Goal: Information Seeking & Learning: Compare options

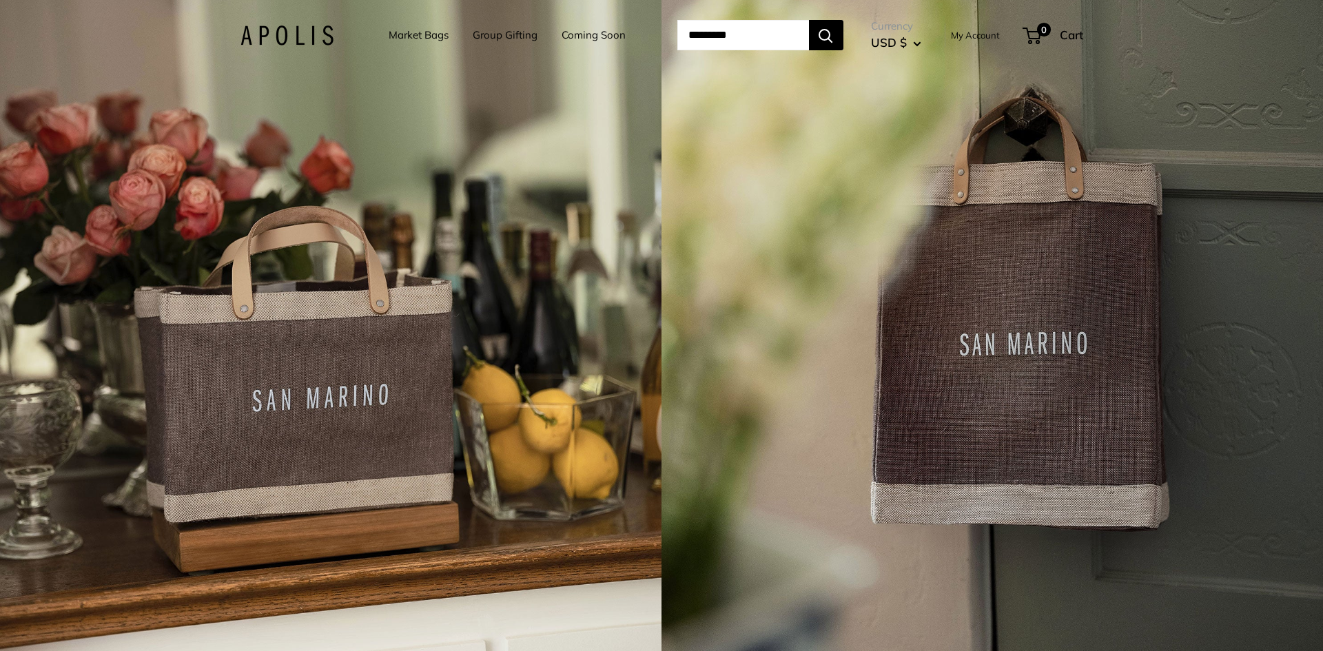
click at [389, 32] on link "Market Bags" at bounding box center [419, 34] width 60 height 19
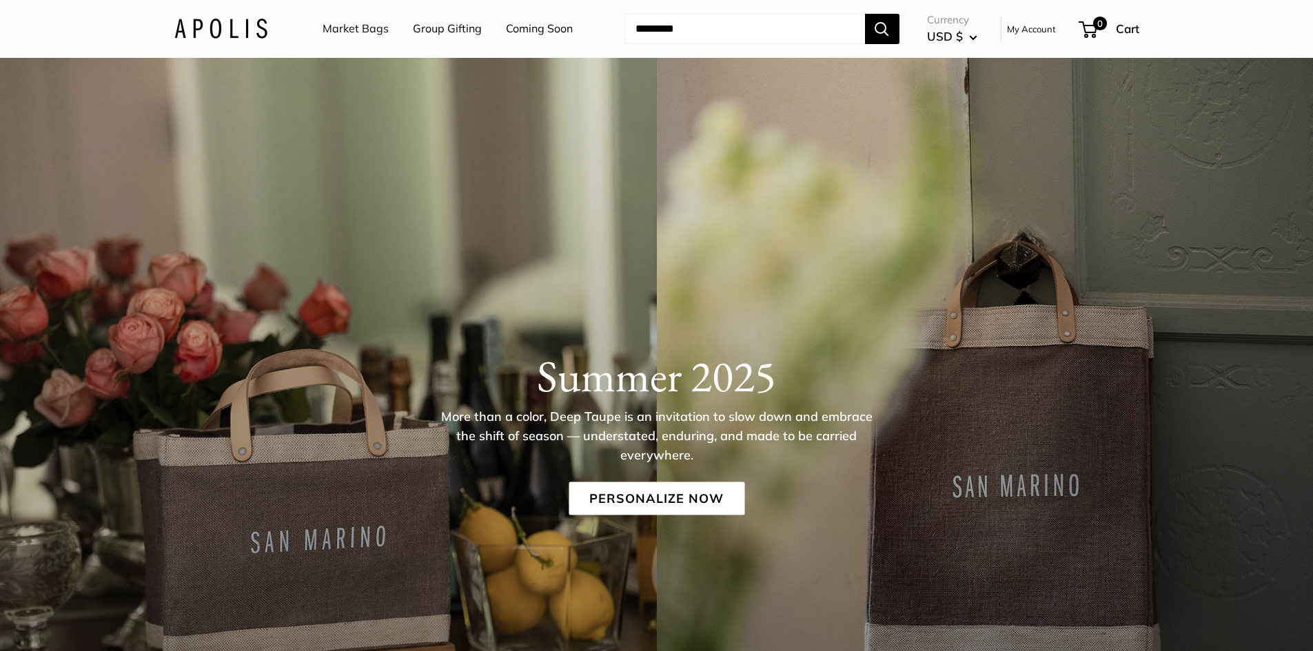
click at [365, 24] on link "Market Bags" at bounding box center [356, 29] width 66 height 21
click at [653, 503] on link "Personalize Now" at bounding box center [657, 498] width 176 height 33
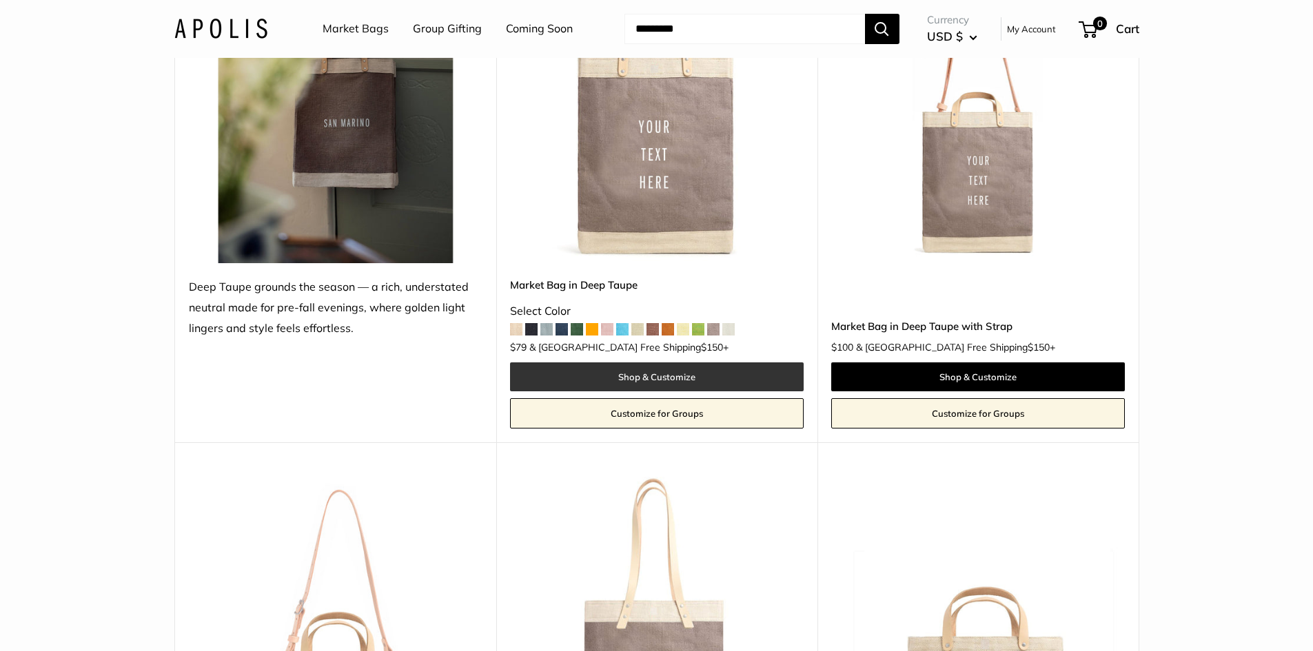
scroll to position [276, 0]
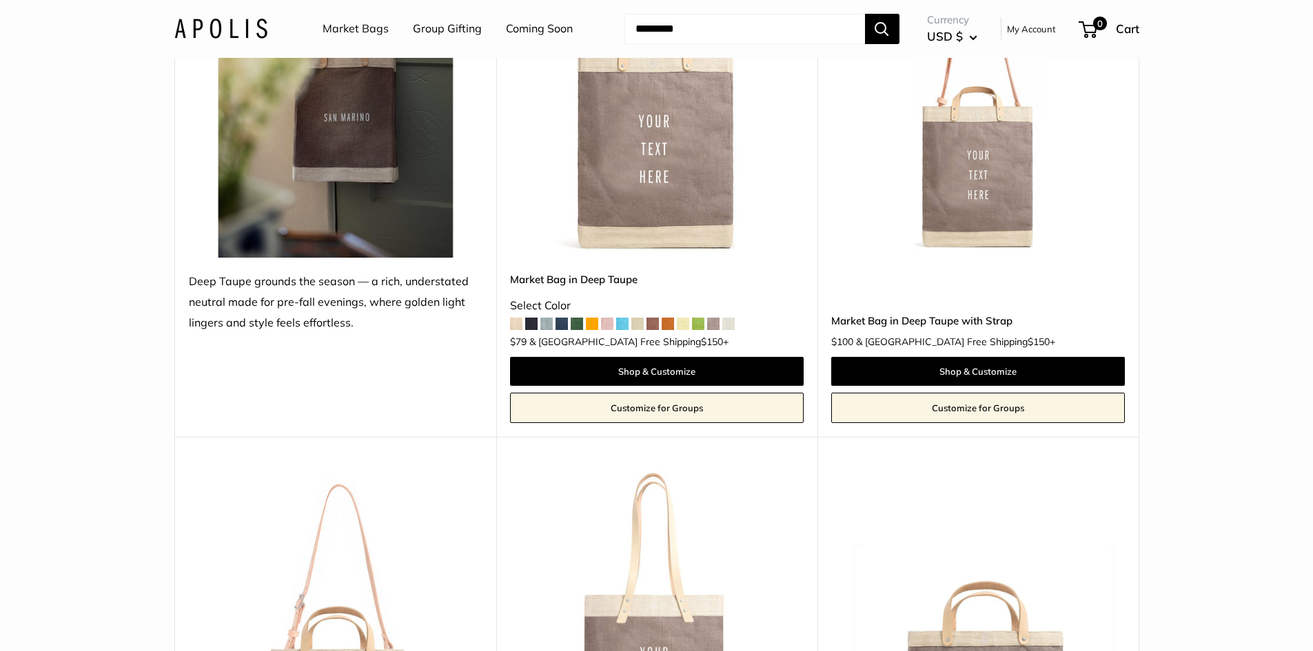
click at [0, 0] on img at bounding box center [0, 0] width 0 height 0
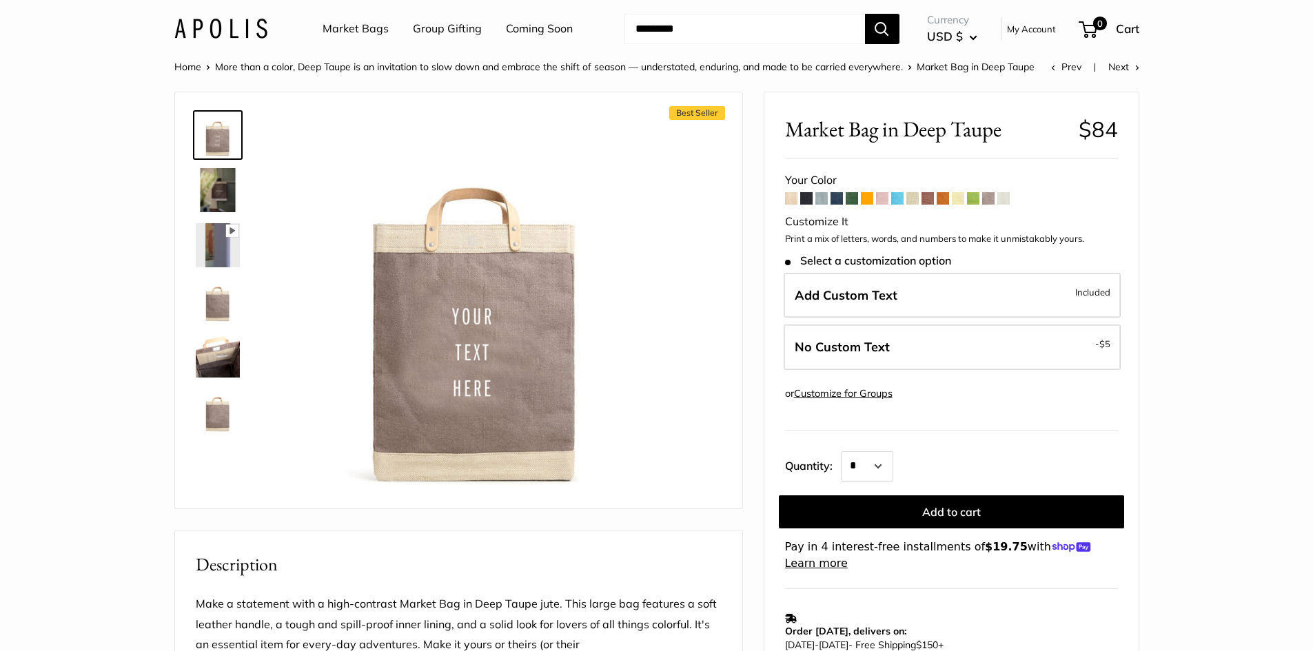
click at [929, 199] on span at bounding box center [927, 198] width 12 height 12
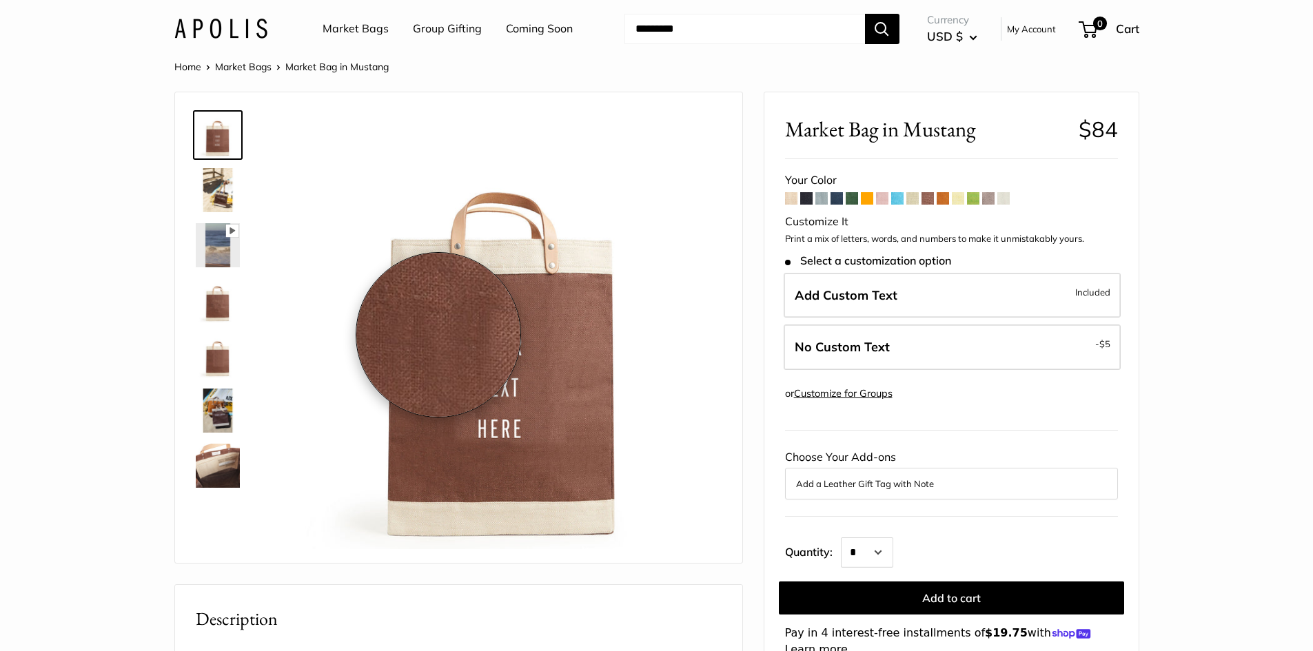
click at [438, 335] on img at bounding box center [503, 331] width 436 height 436
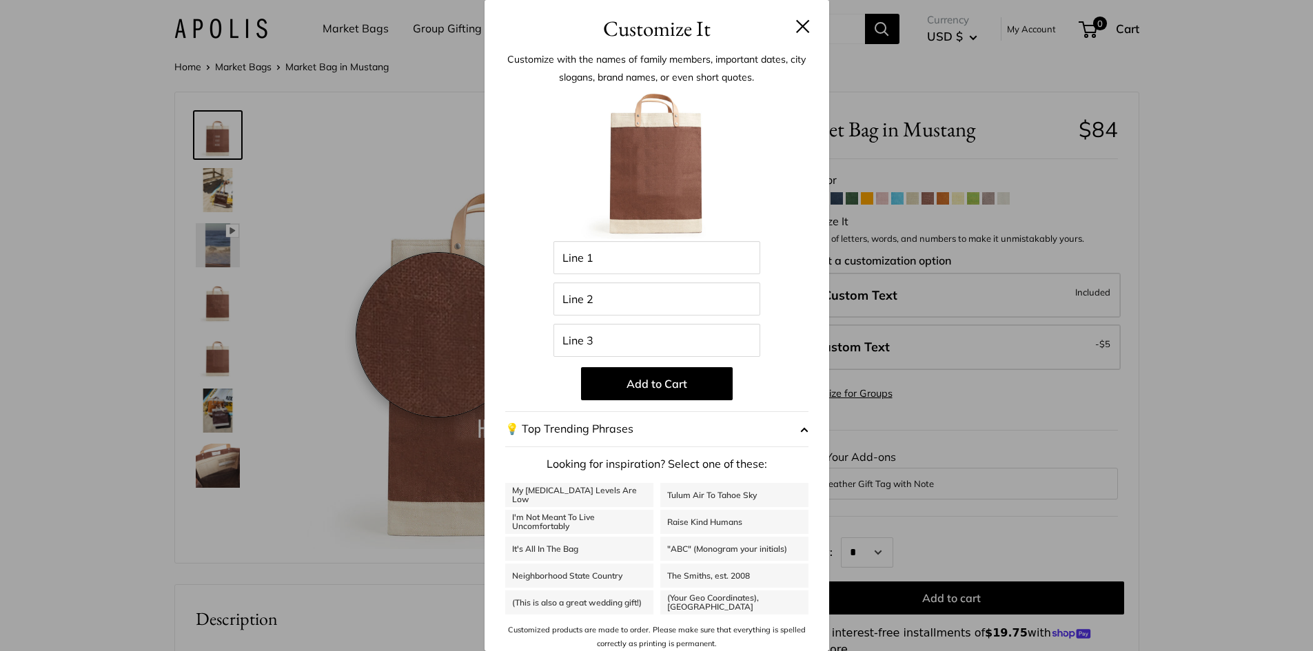
scroll to position [116, 0]
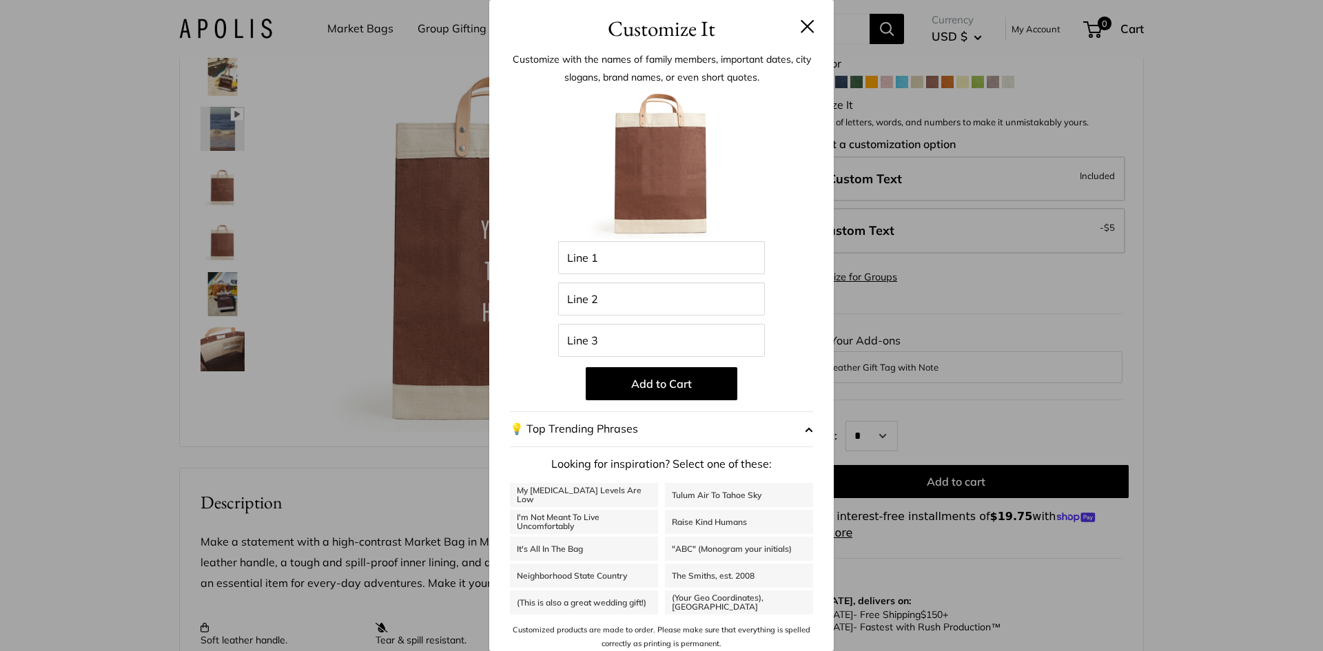
click at [801, 27] on button at bounding box center [808, 26] width 14 height 14
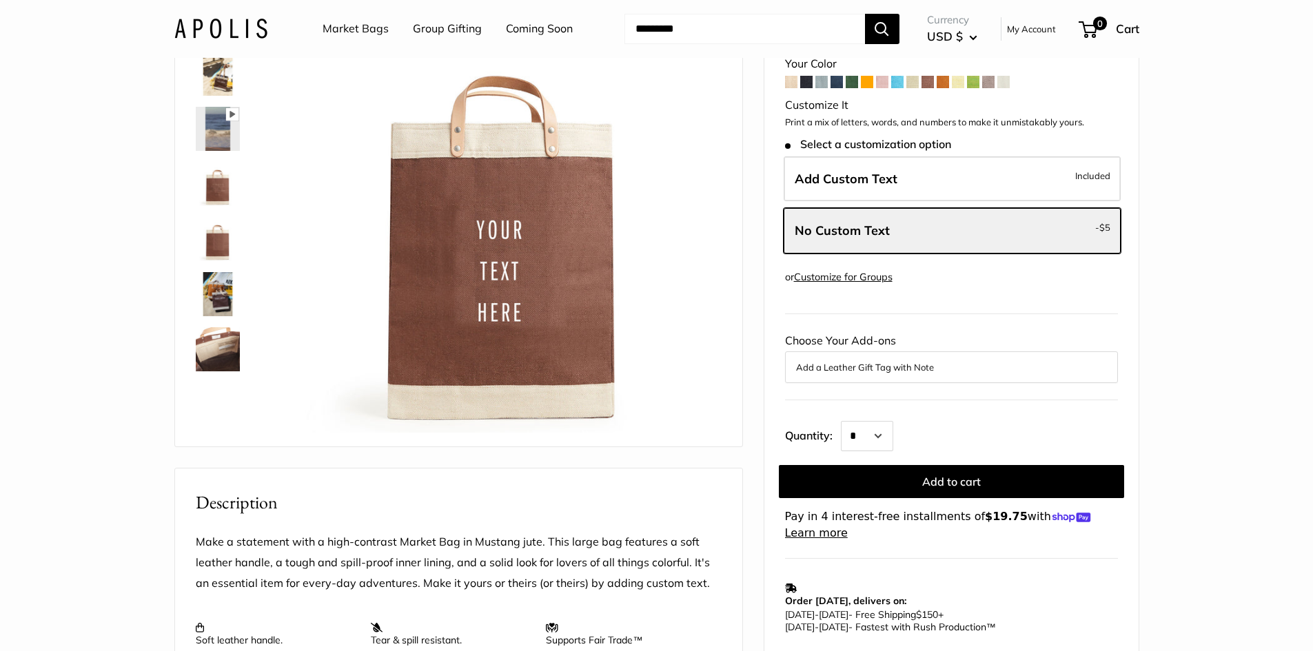
click at [986, 83] on span at bounding box center [988, 82] width 12 height 12
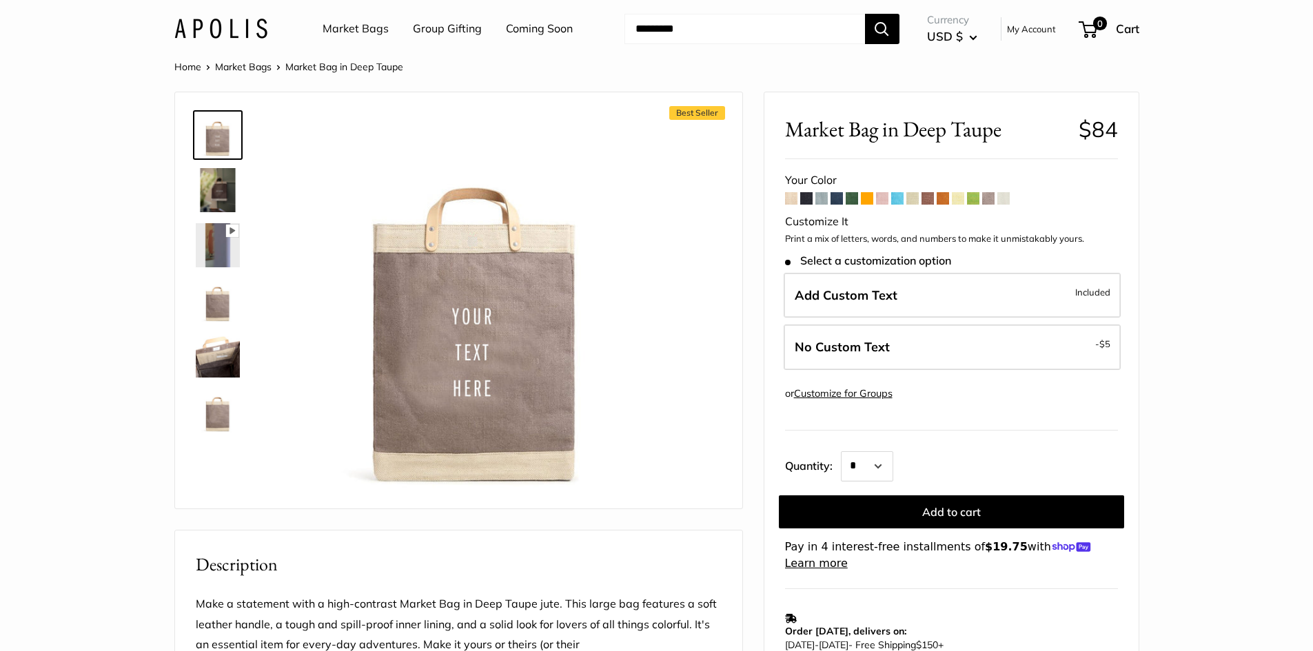
click at [222, 416] on img at bounding box center [218, 411] width 44 height 44
click at [217, 146] on img at bounding box center [218, 135] width 44 height 44
click at [972, 197] on span at bounding box center [973, 198] width 12 height 12
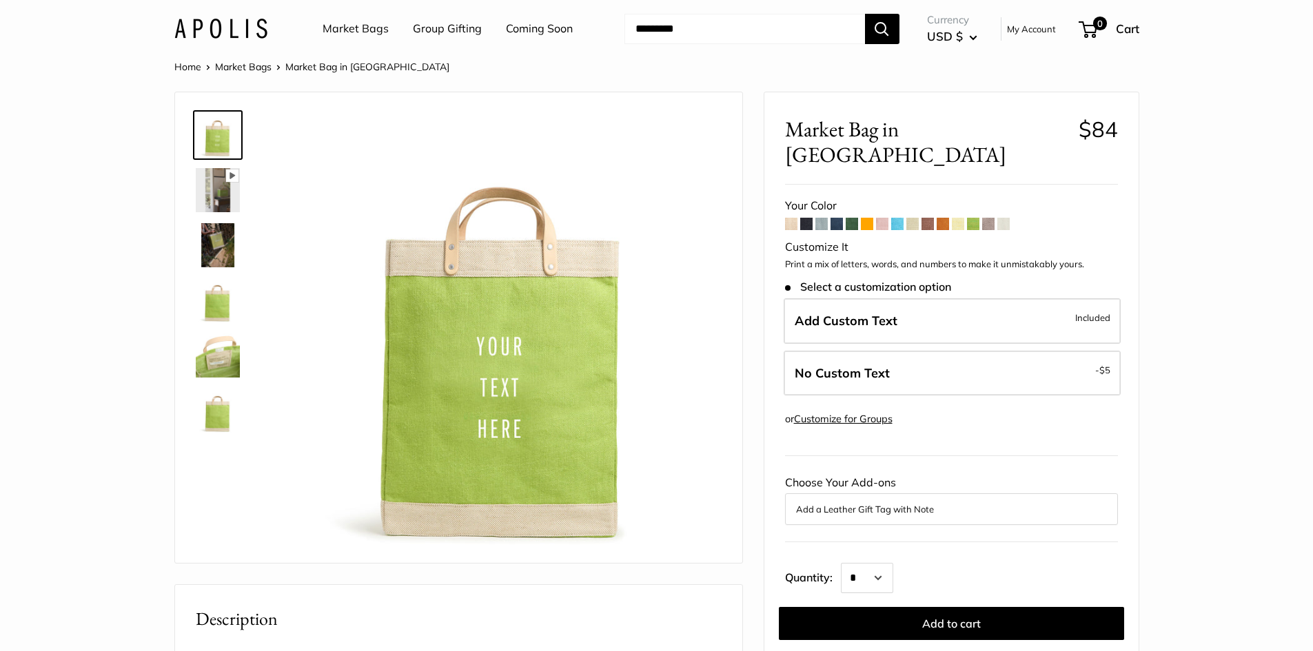
click at [849, 218] on span at bounding box center [852, 224] width 12 height 12
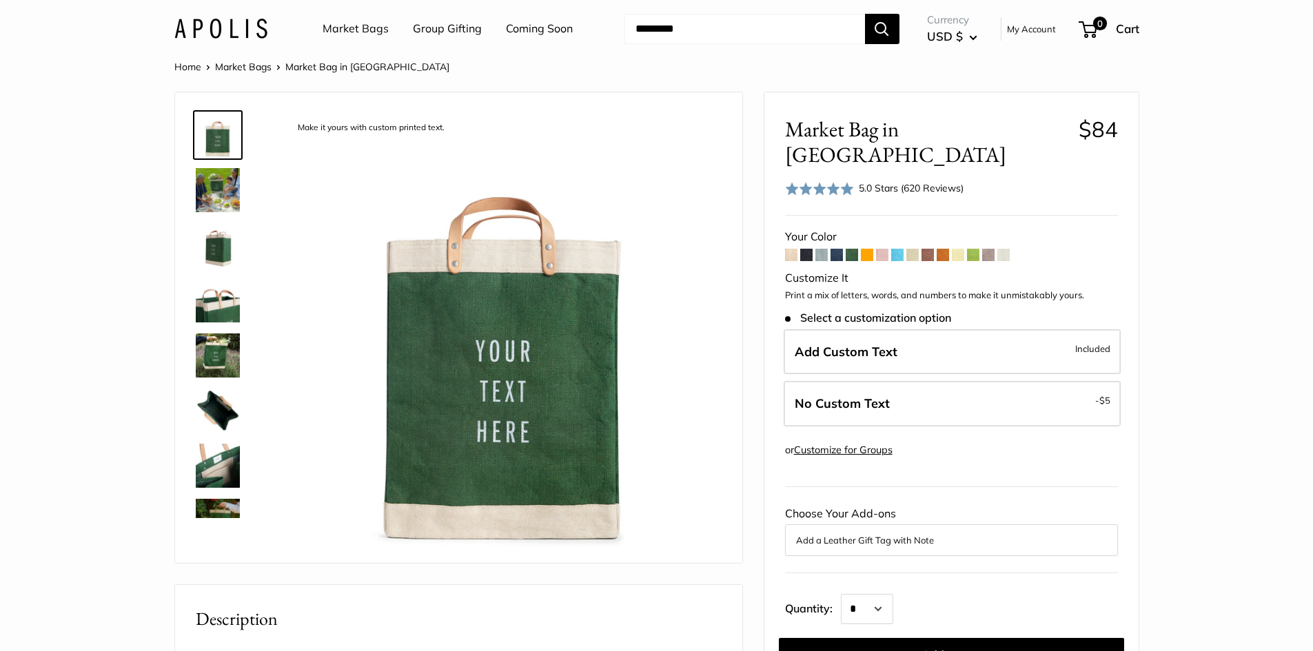
click at [928, 249] on span at bounding box center [927, 255] width 12 height 12
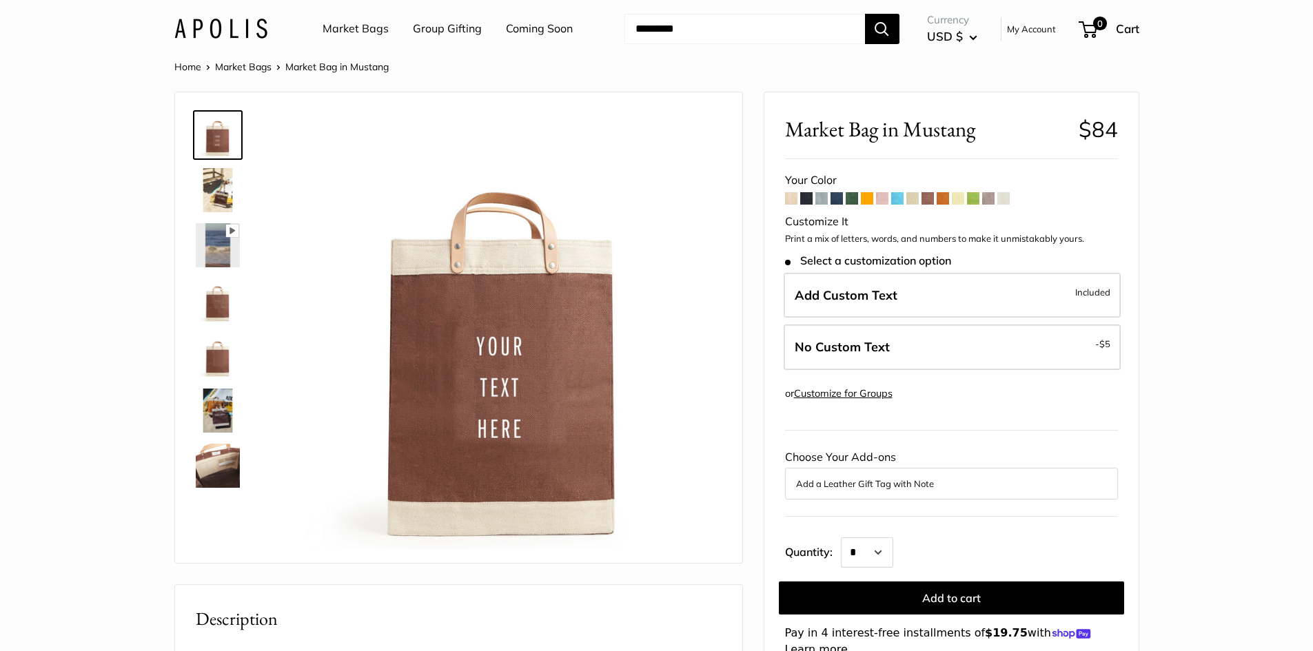
click at [236, 414] on img at bounding box center [218, 411] width 44 height 44
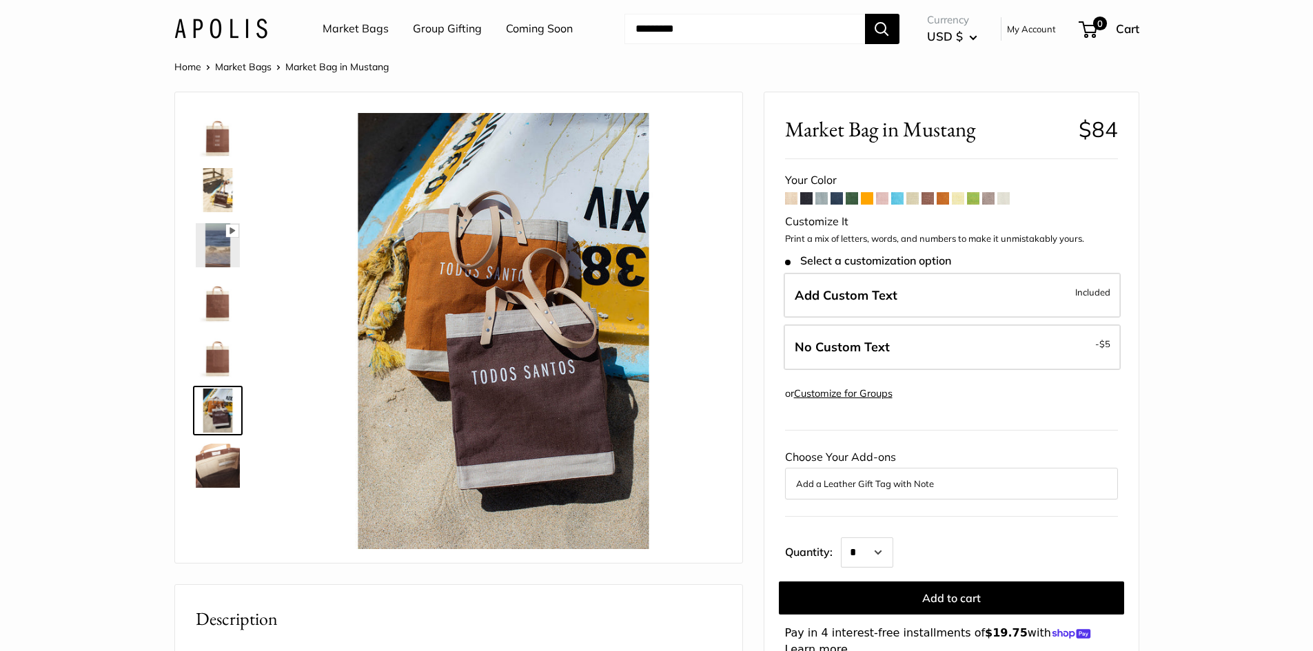
click at [224, 474] on img at bounding box center [218, 466] width 44 height 44
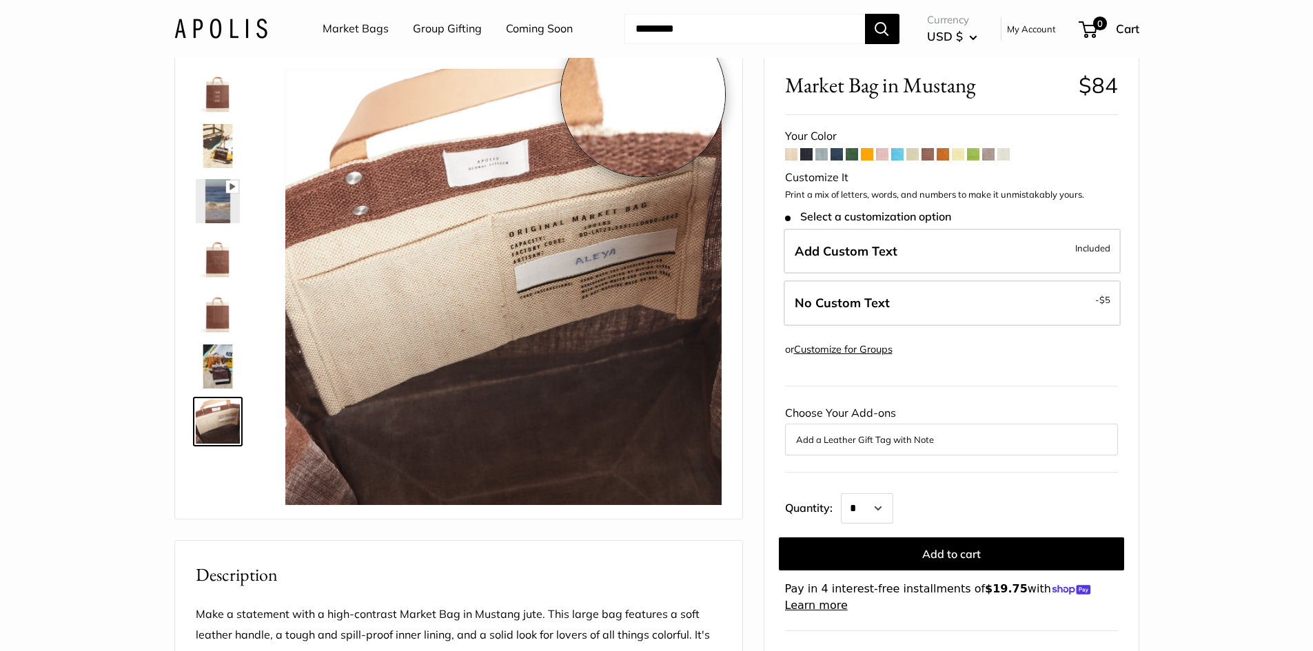
scroll to position [69, 0]
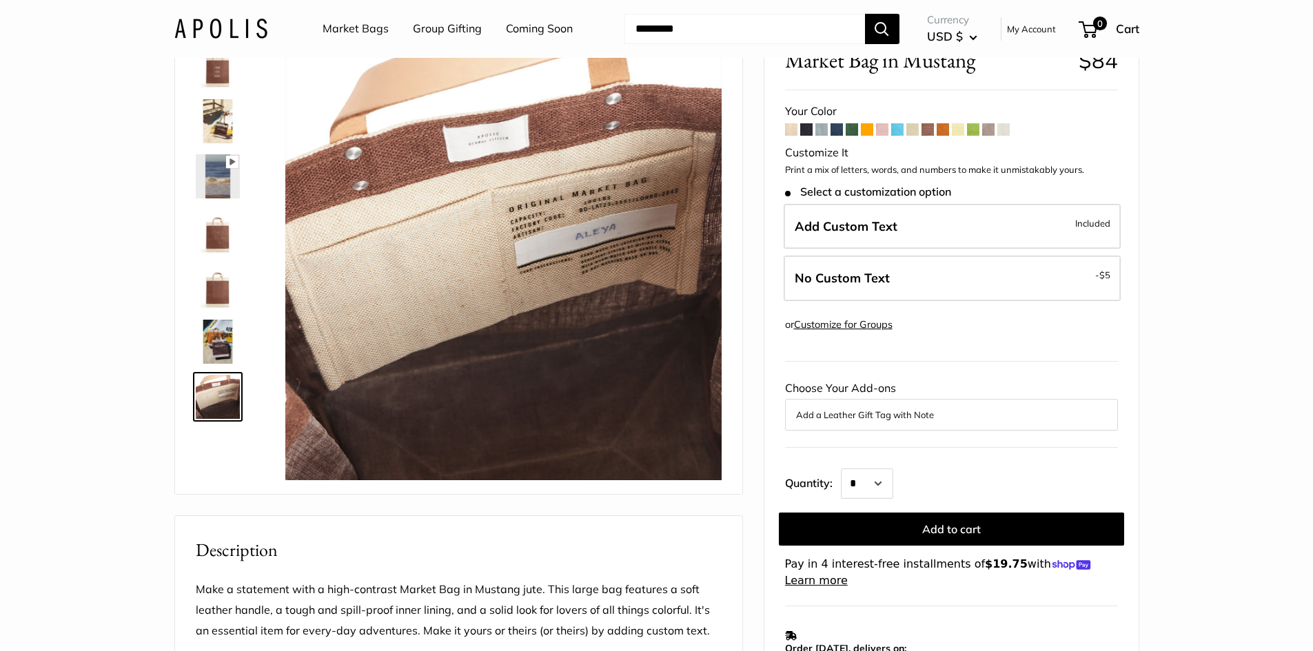
click at [222, 71] on img at bounding box center [218, 66] width 44 height 44
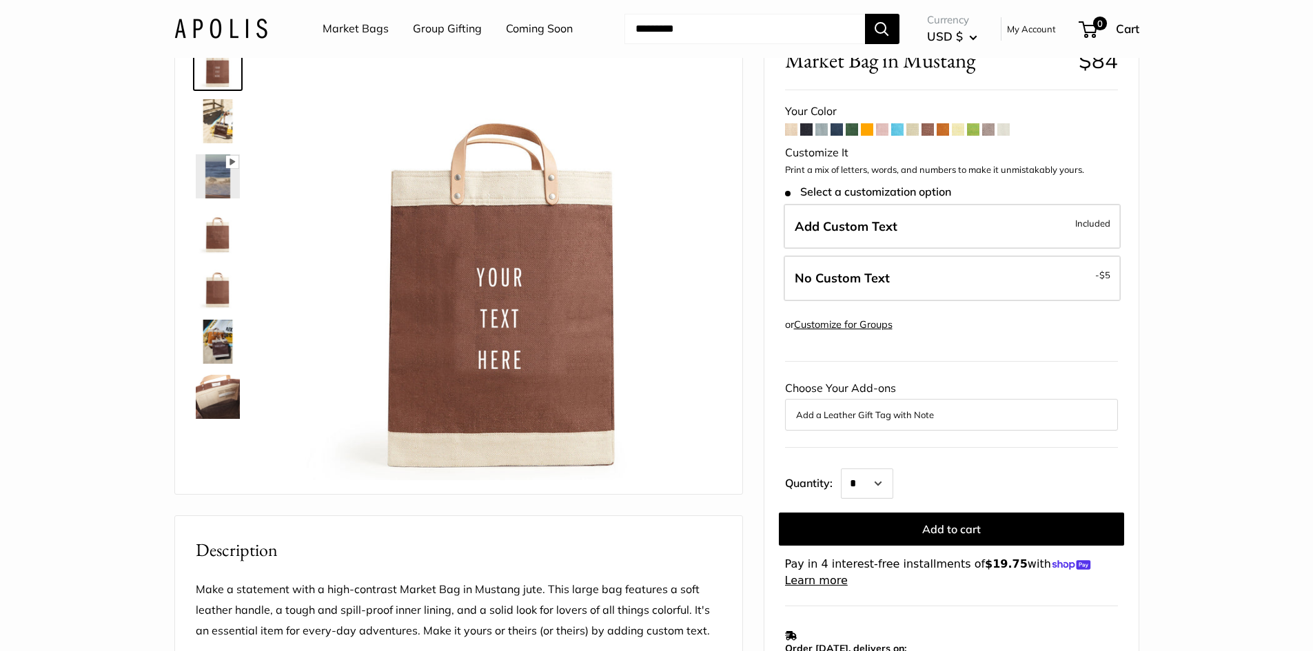
click at [790, 136] on form "Your Color" at bounding box center [951, 345] width 333 height 488
click at [805, 34] on div "Market Bags Group Gifting Coming Soon Need help? Text Us: 20919 hello@apolisglo…" at bounding box center [656, 29] width 965 height 44
click at [786, 123] on span at bounding box center [791, 129] width 12 height 12
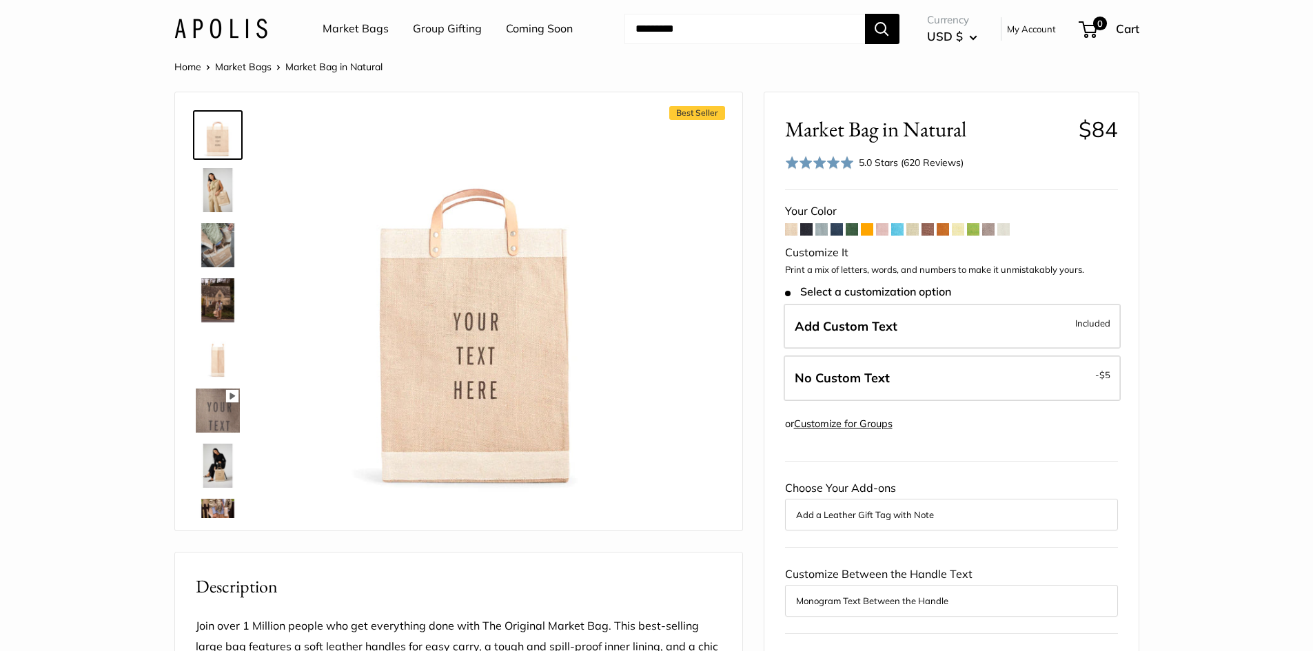
click at [227, 280] on img at bounding box center [218, 300] width 44 height 44
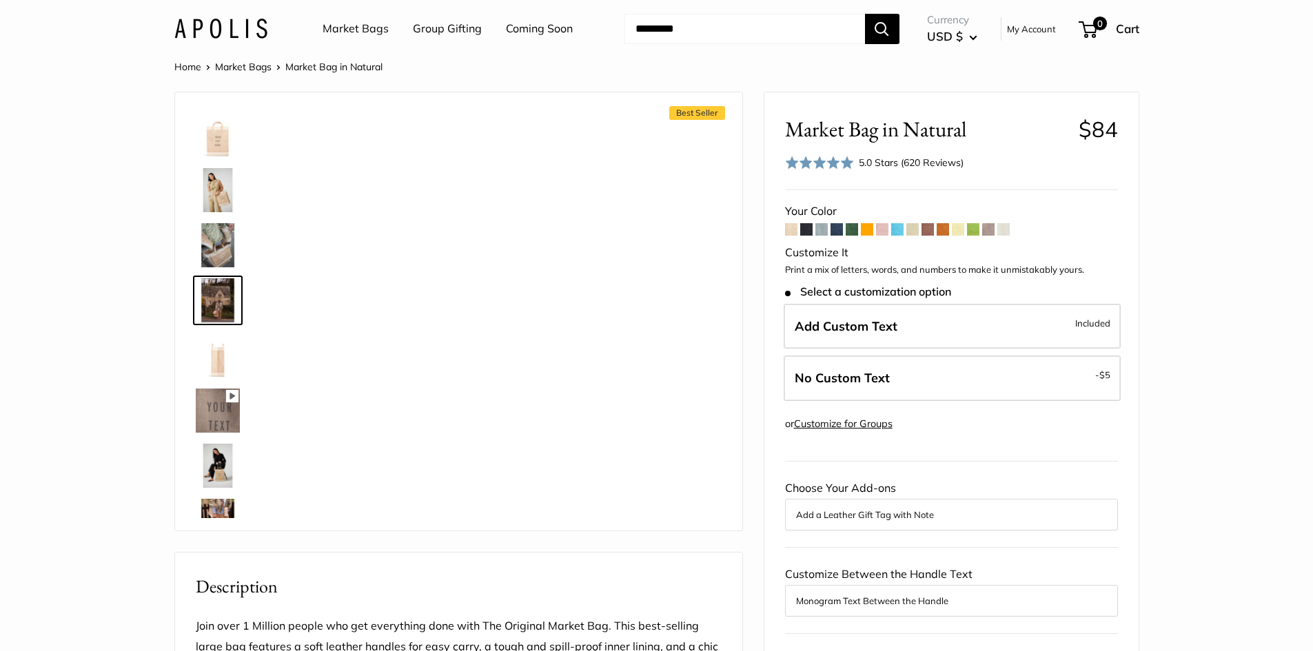
click at [226, 183] on img at bounding box center [218, 190] width 44 height 44
